Goal: Information Seeking & Learning: Stay updated

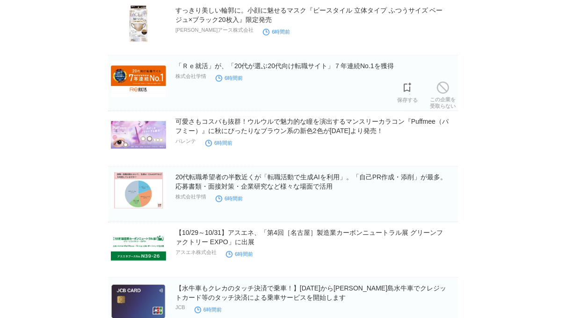
scroll to position [815, 0]
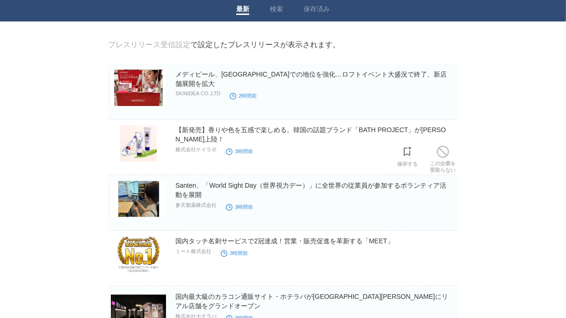
scroll to position [26, 0]
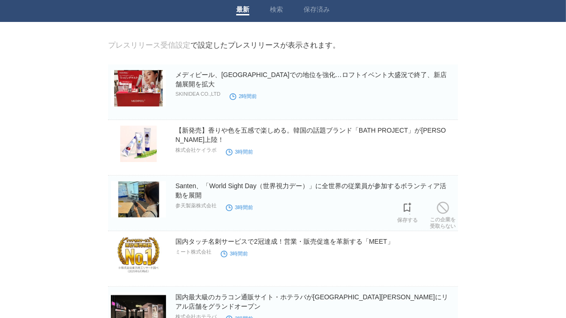
click at [279, 190] on link "Santen、「World Sight Day（世界視力デー）」に全世界の従業員が参加するボランティア活動を展開" at bounding box center [310, 190] width 271 height 17
